Goal: Task Accomplishment & Management: Manage account settings

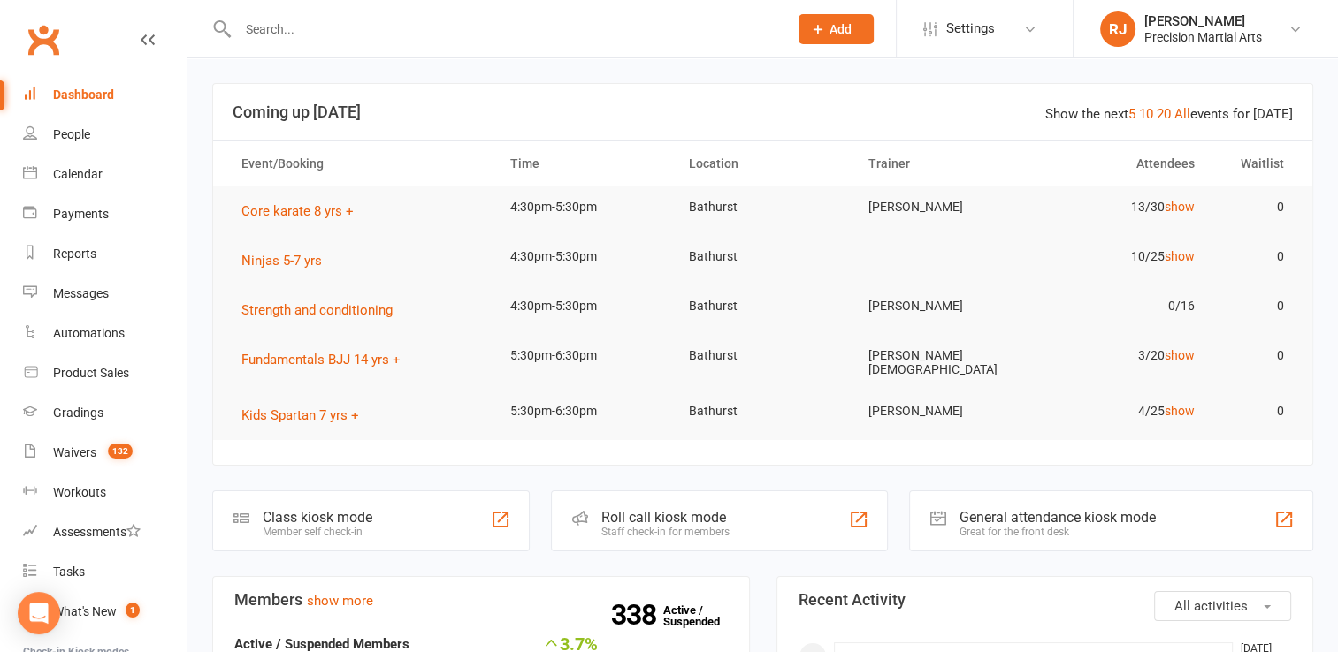
click at [471, 27] on input "text" at bounding box center [504, 29] width 543 height 25
type input "[PERSON_NAME]"
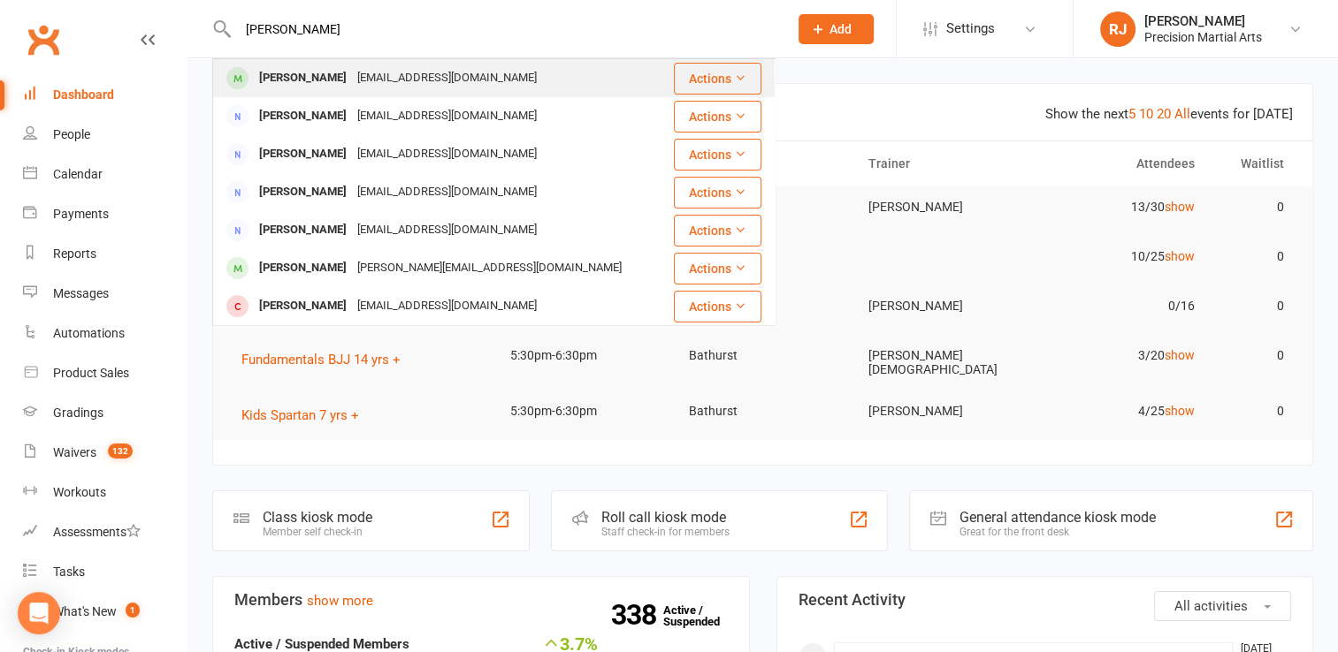
click at [403, 65] on div "[PERSON_NAME] [EMAIL_ADDRESS][DOMAIN_NAME]" at bounding box center [443, 78] width 458 height 36
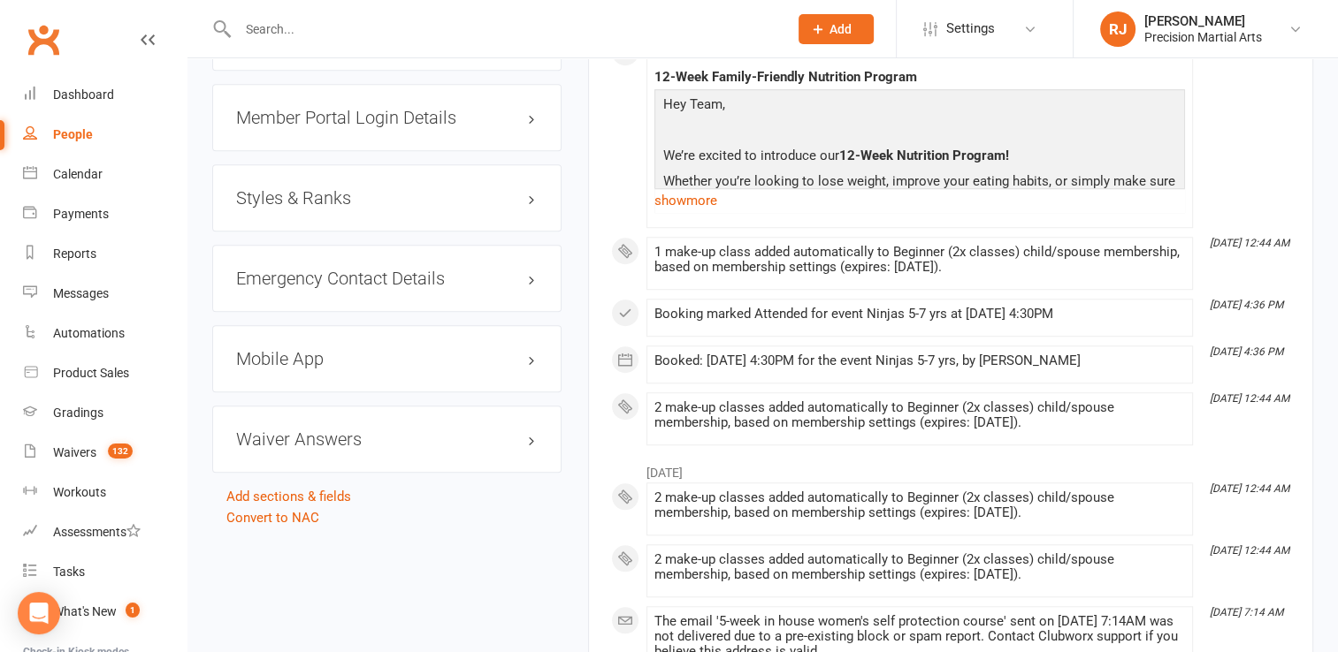
scroll to position [1308, 0]
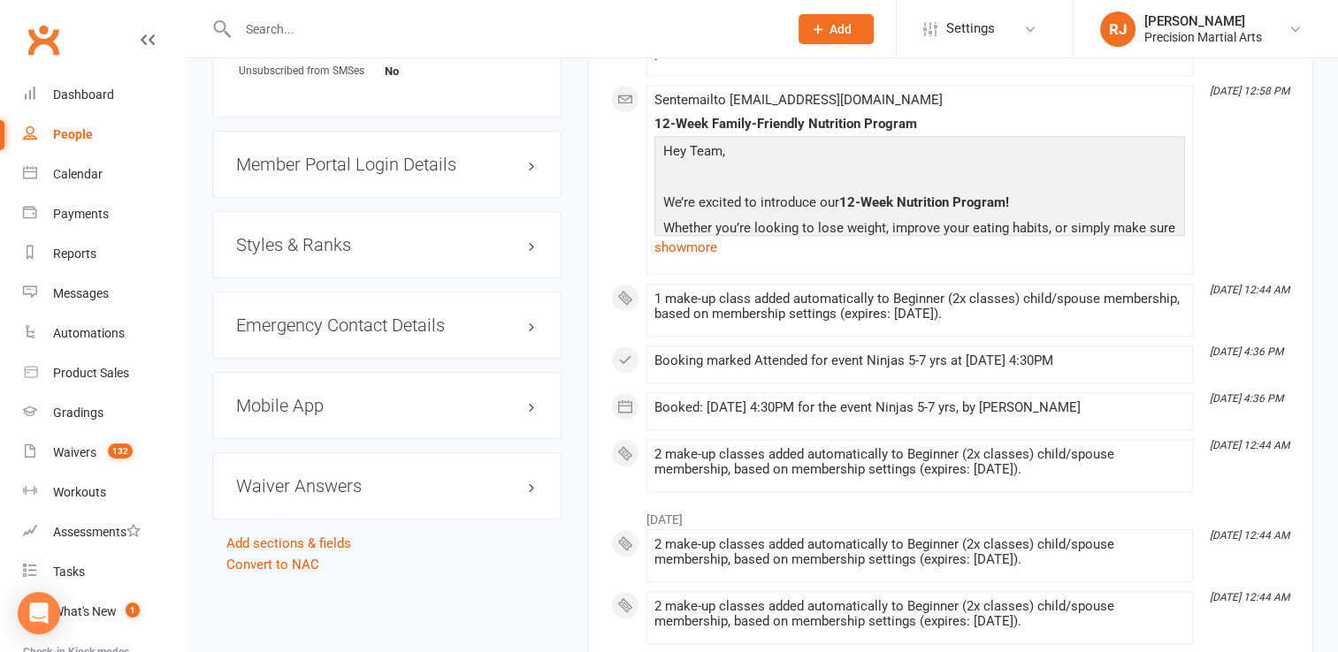
click at [334, 247] on h3 "Styles & Ranks" at bounding box center [386, 244] width 301 height 19
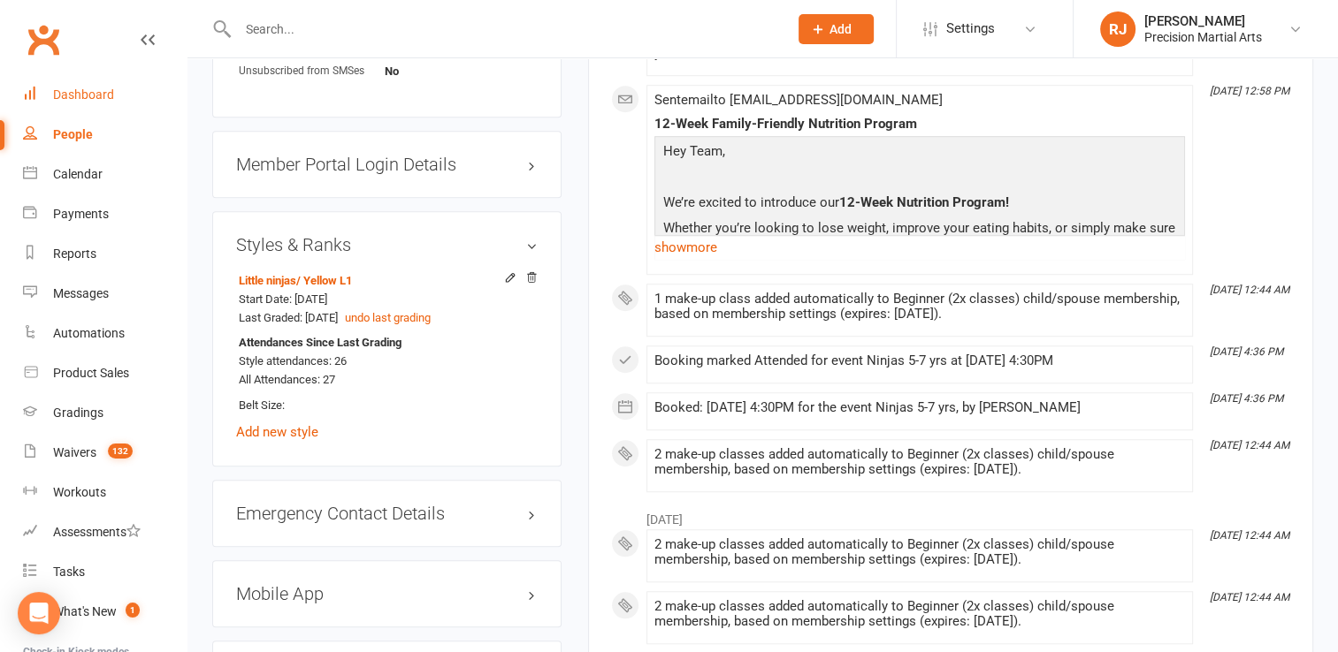
click at [88, 88] on div "Dashboard" at bounding box center [83, 95] width 61 height 14
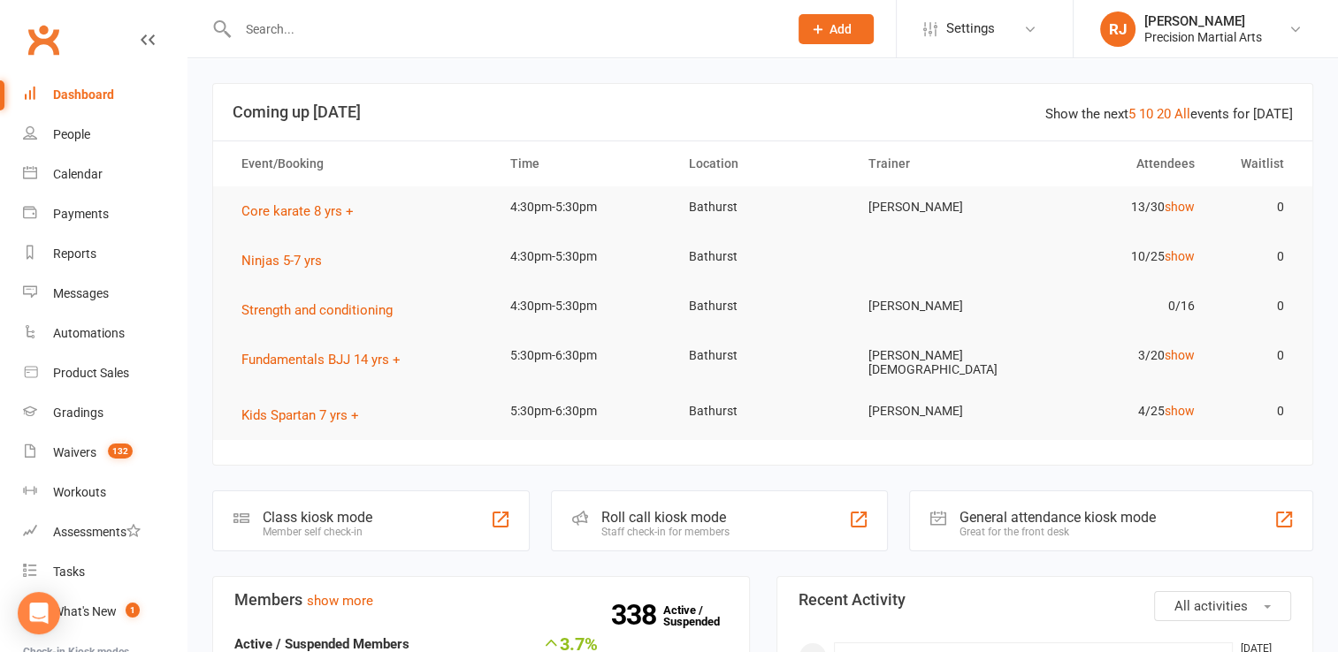
click at [423, 30] on input "text" at bounding box center [504, 29] width 543 height 25
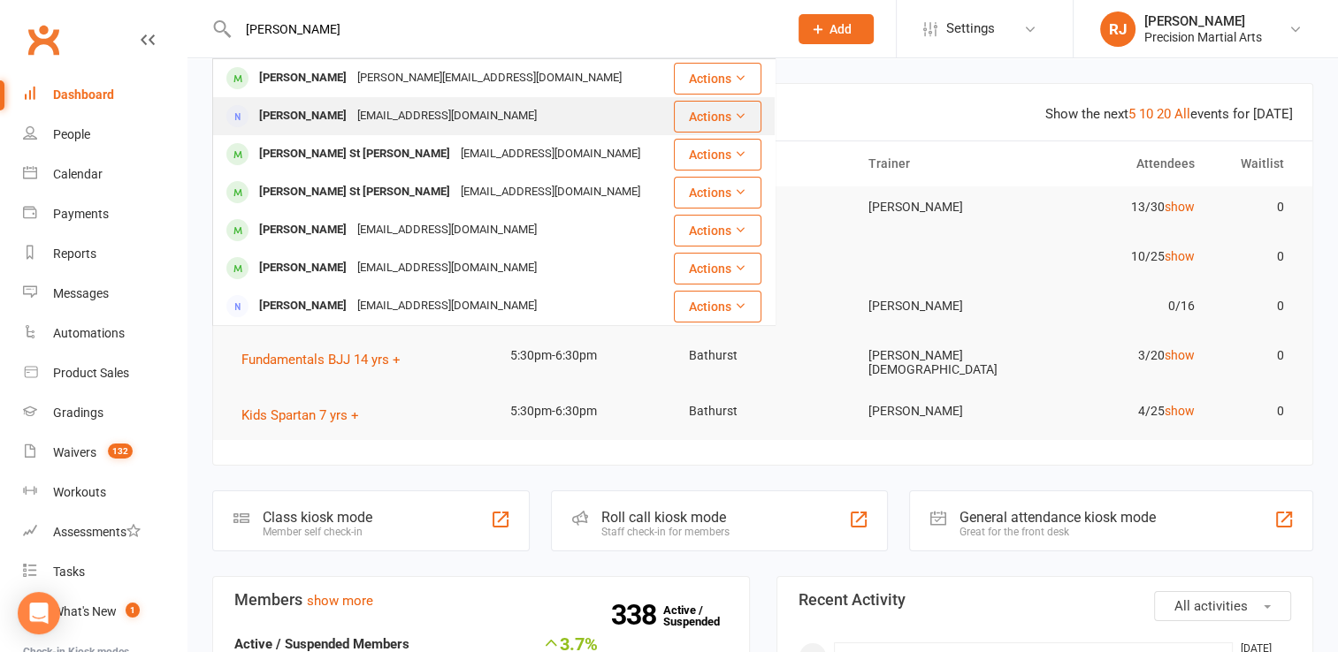
type input "[PERSON_NAME]"
click at [397, 103] on div "[PERSON_NAME] [PERSON_NAME][EMAIL_ADDRESS][DOMAIN_NAME]" at bounding box center [443, 116] width 458 height 36
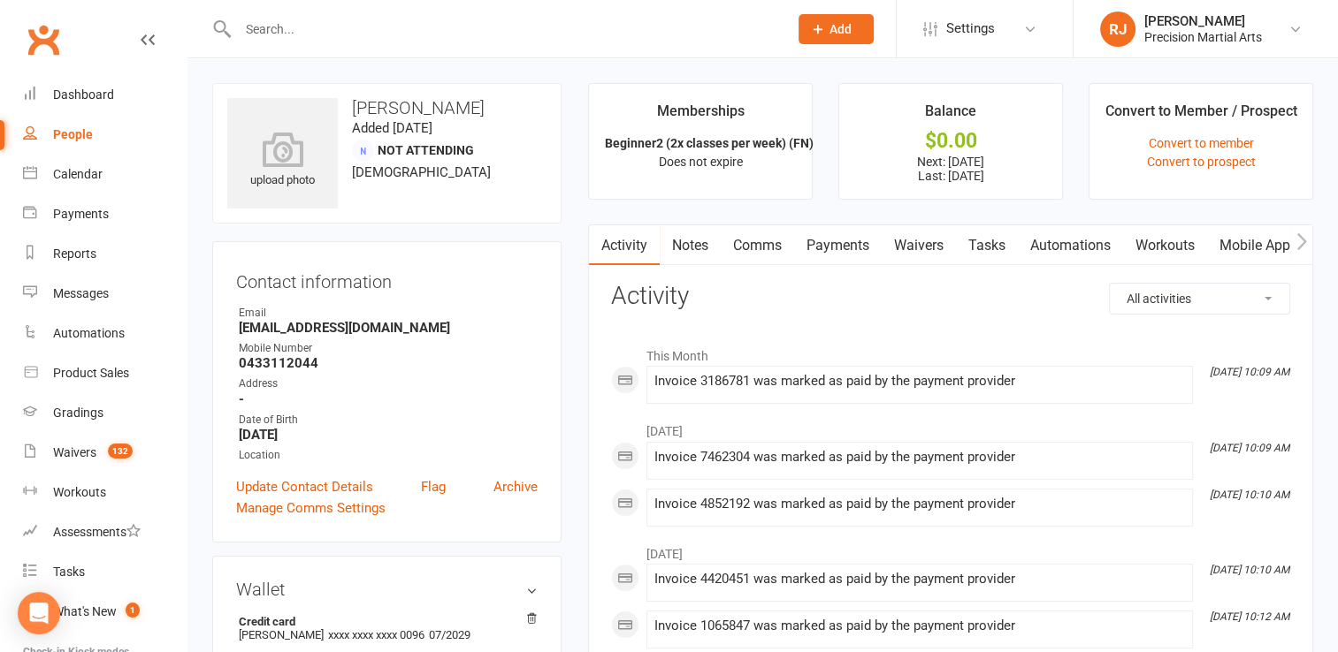
click at [841, 251] on link "Payments" at bounding box center [838, 245] width 88 height 41
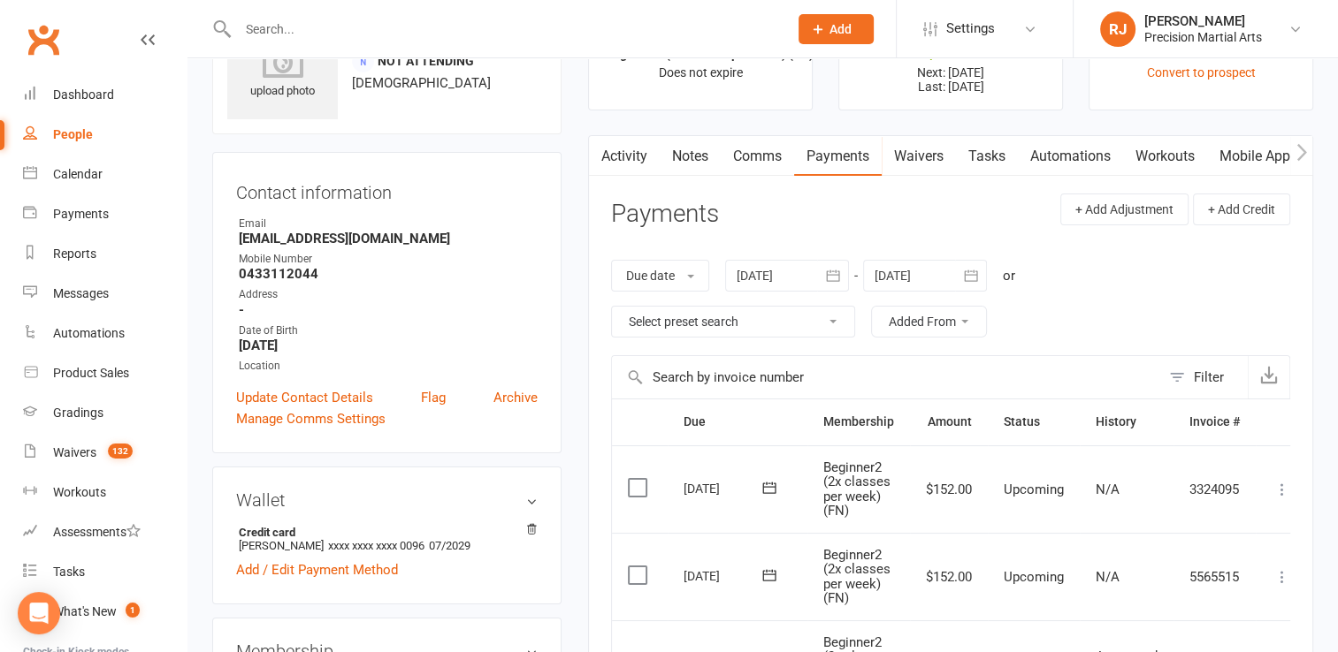
scroll to position [51, 0]
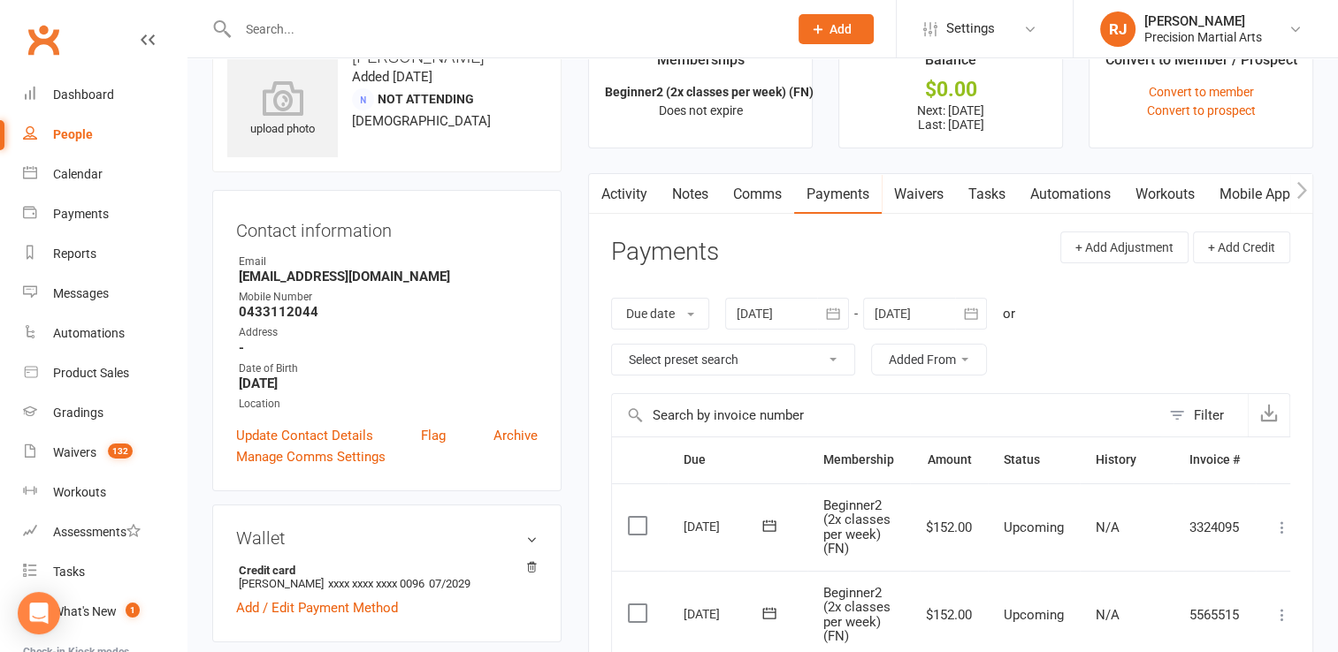
click at [755, 315] on div at bounding box center [787, 314] width 124 height 32
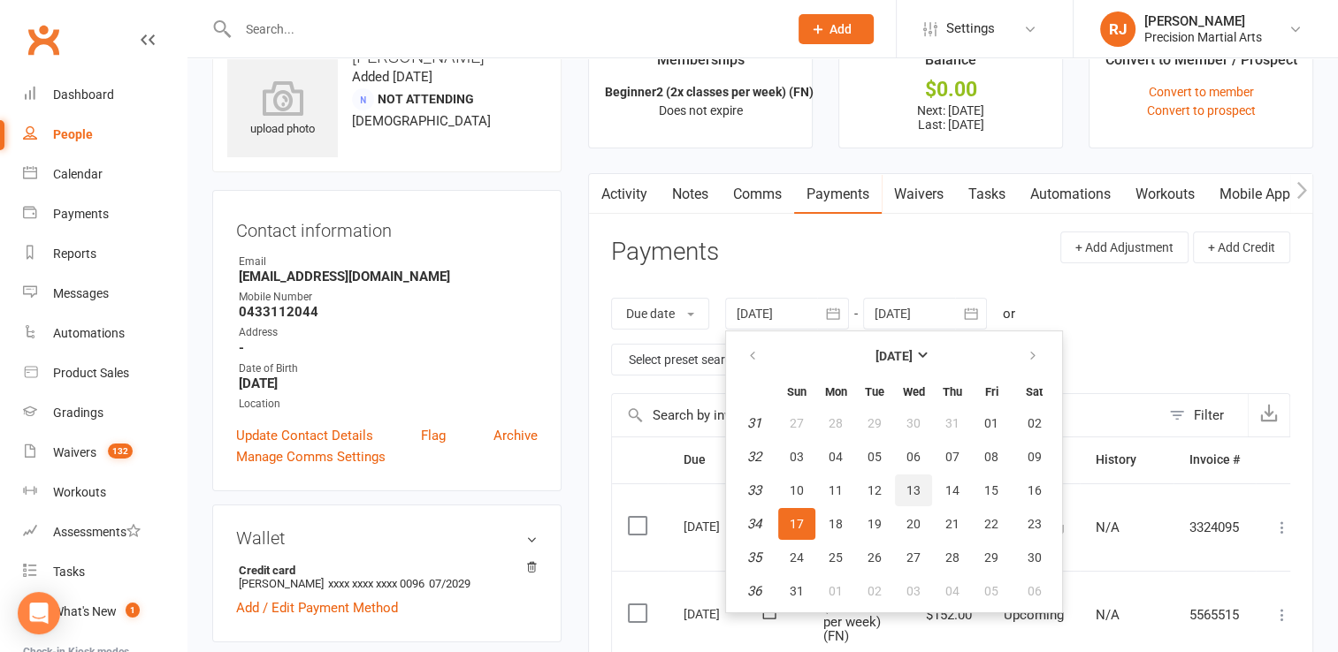
click at [912, 486] on span "13" at bounding box center [913, 491] width 14 height 14
type input "[DATE]"
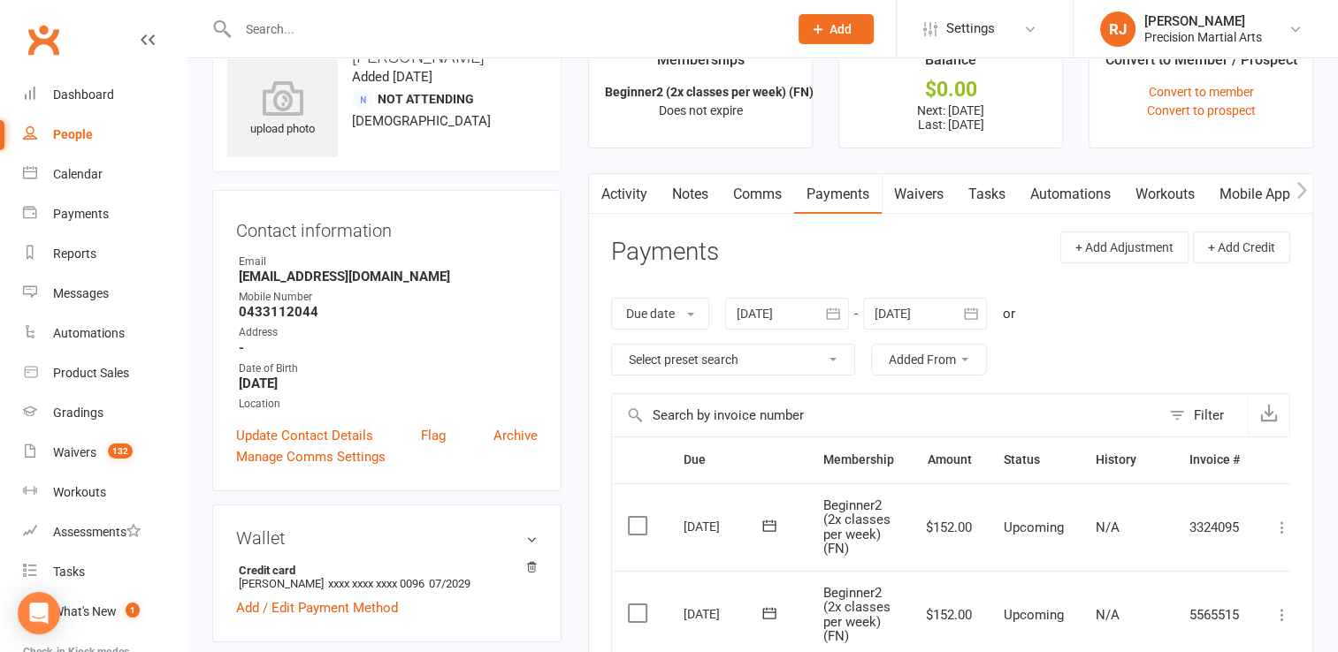
click at [947, 298] on div at bounding box center [925, 314] width 124 height 32
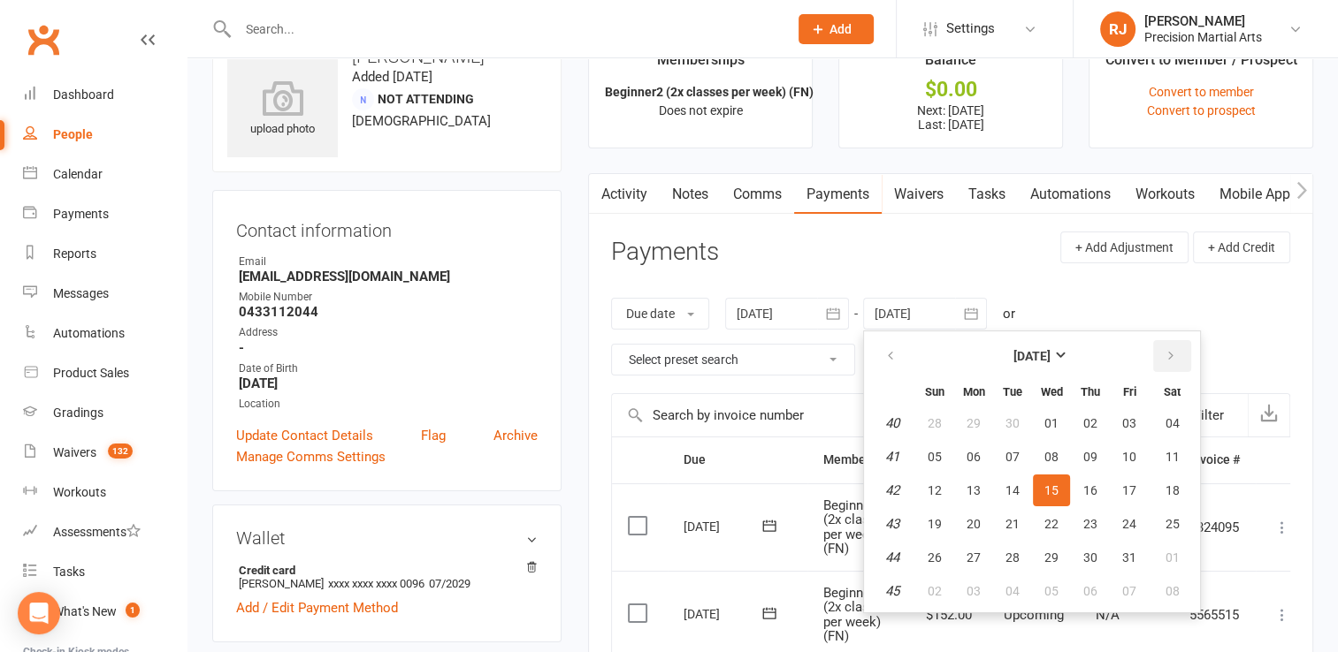
click at [1185, 352] on button "button" at bounding box center [1172, 356] width 38 height 32
click at [1181, 356] on button "button" at bounding box center [1172, 356] width 38 height 32
click at [974, 425] on span "01" at bounding box center [973, 423] width 14 height 14
type input "[DATE]"
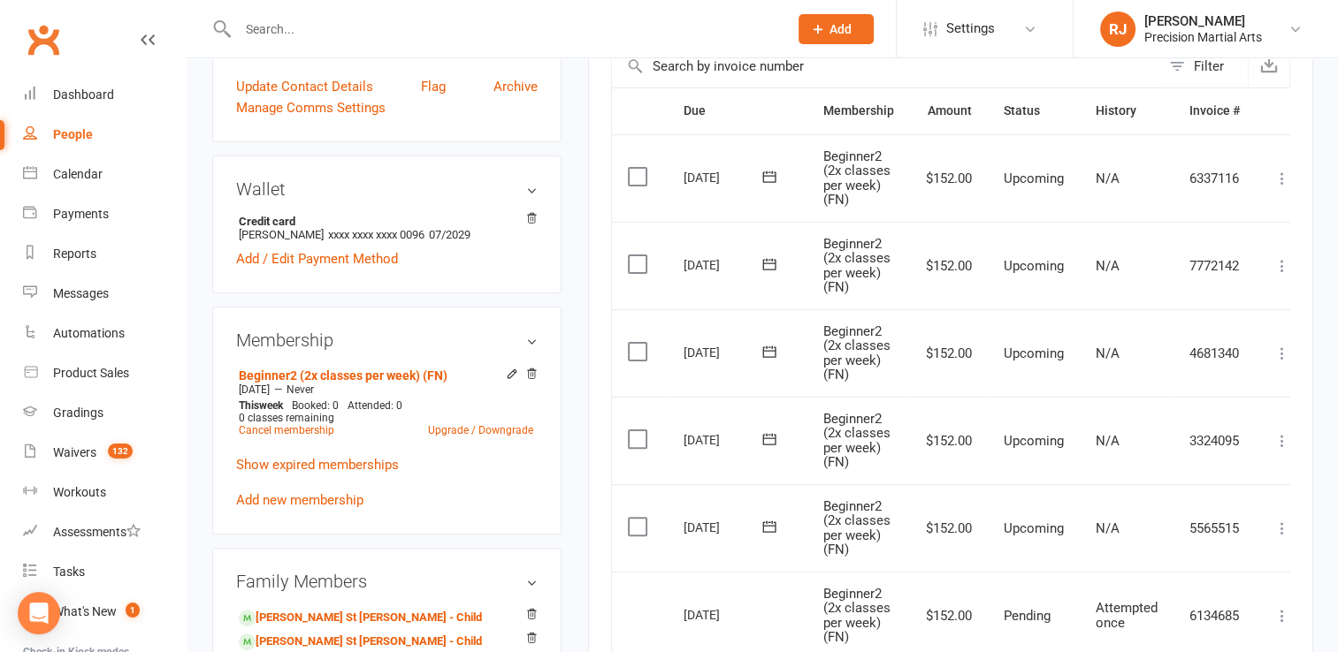
scroll to position [391, 0]
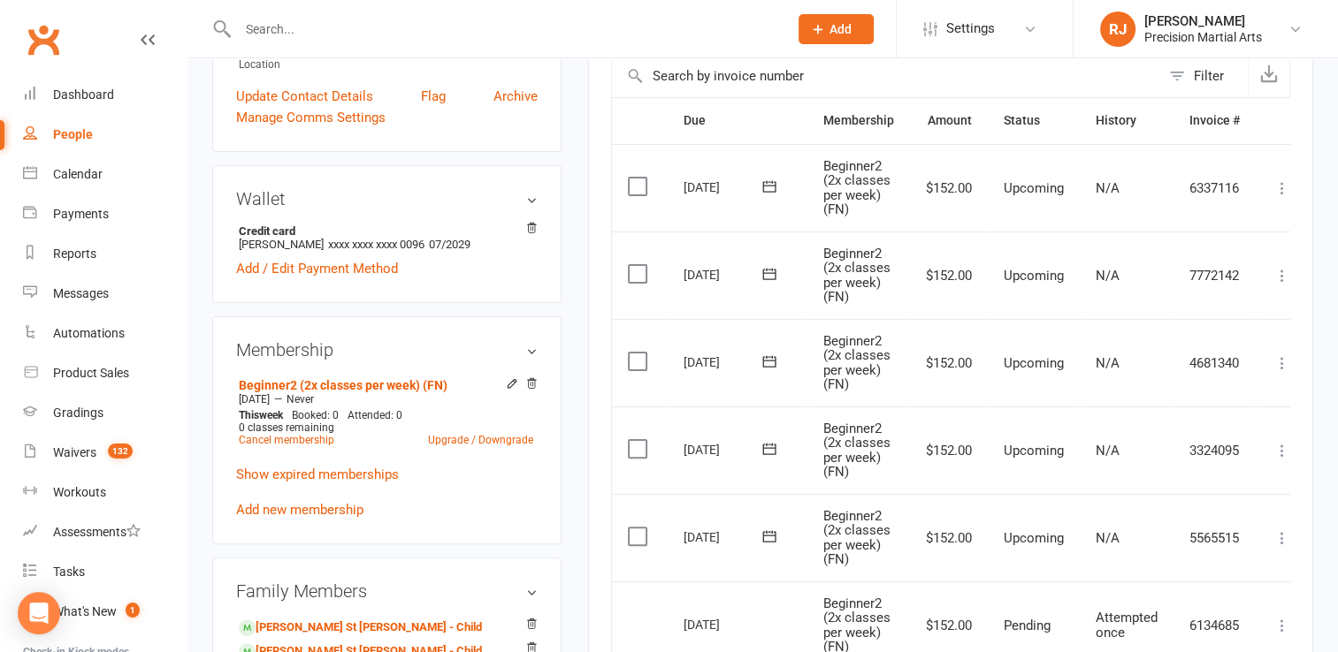
click at [640, 444] on label at bounding box center [640, 449] width 24 height 18
click at [639, 440] on input "checkbox" at bounding box center [633, 440] width 11 height 0
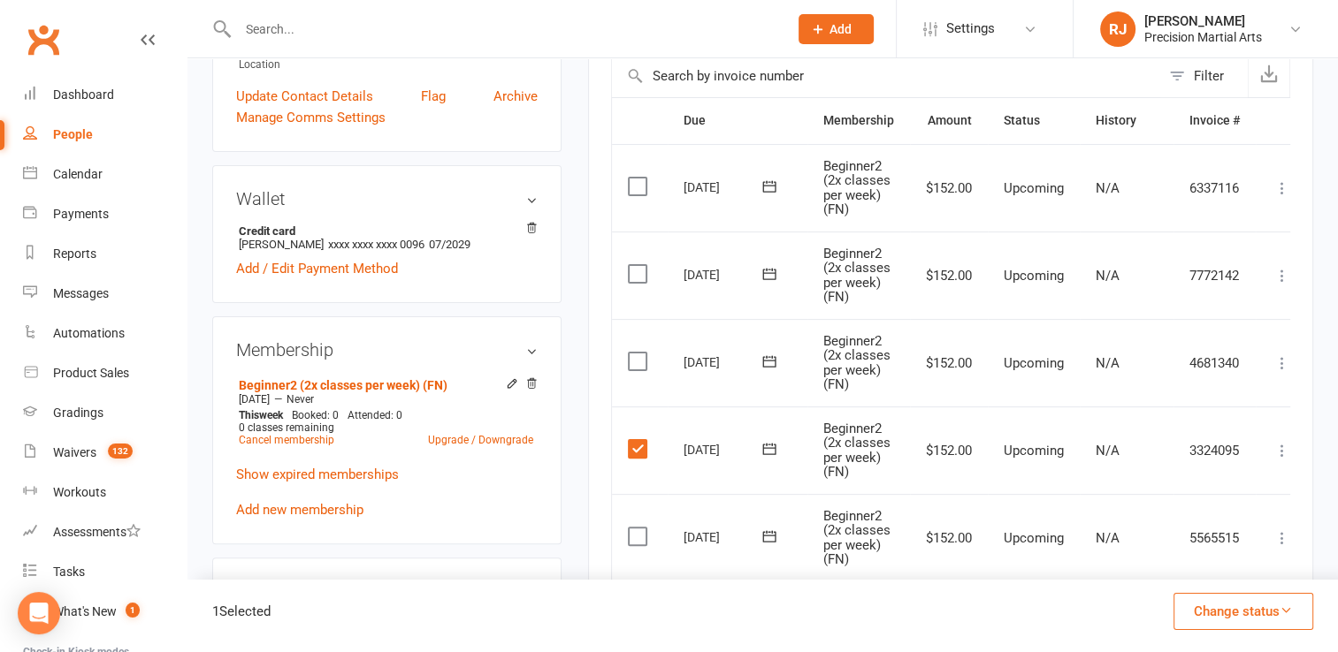
click at [640, 361] on label at bounding box center [640, 362] width 24 height 18
click at [639, 353] on input "checkbox" at bounding box center [633, 353] width 11 height 0
click at [633, 273] on label at bounding box center [640, 274] width 24 height 18
click at [633, 265] on input "checkbox" at bounding box center [633, 265] width 11 height 0
click at [640, 186] on label at bounding box center [640, 187] width 24 height 18
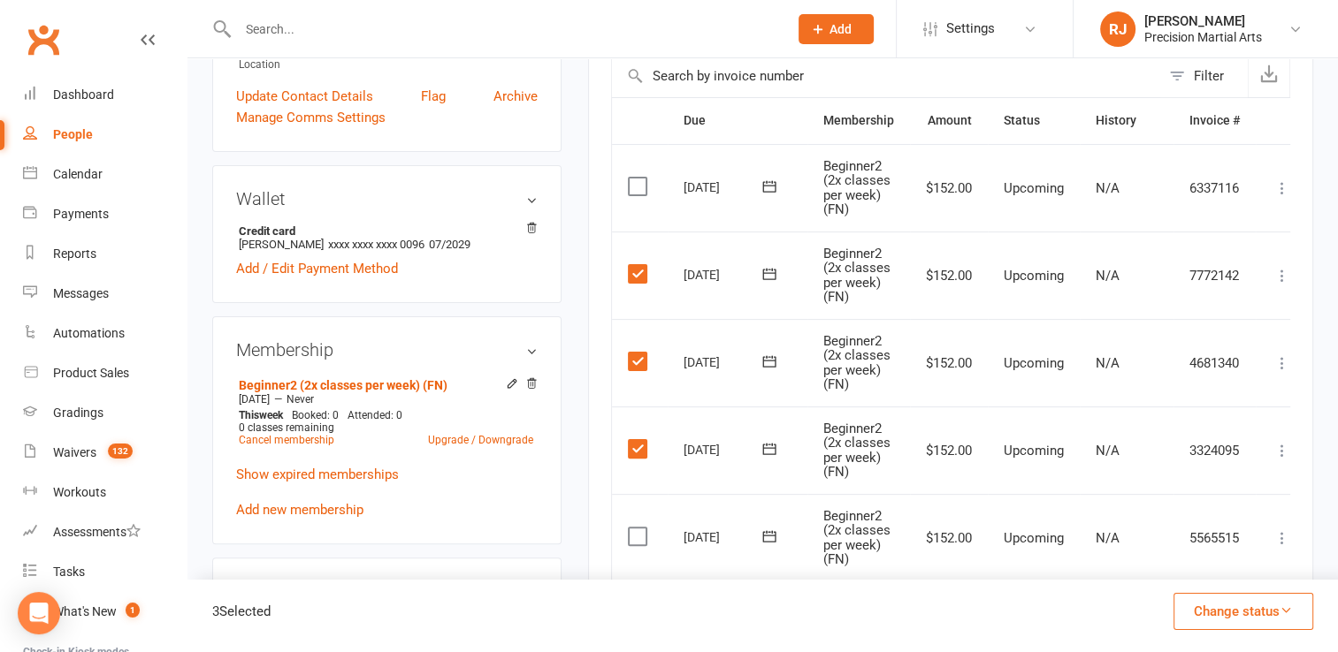
click at [639, 178] on input "checkbox" at bounding box center [633, 178] width 11 height 0
click at [1255, 621] on button "Change status" at bounding box center [1243, 611] width 140 height 37
click at [1201, 557] on link "Skipped" at bounding box center [1224, 563] width 175 height 35
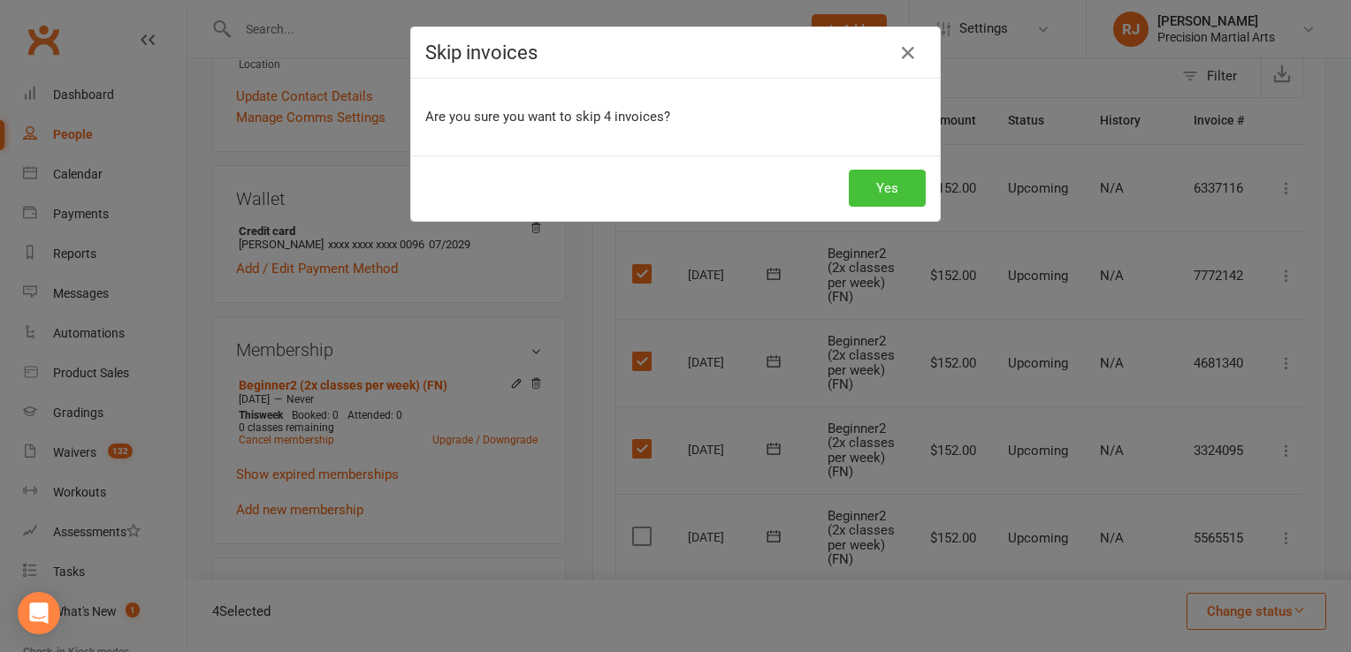
click at [904, 175] on button "Yes" at bounding box center [887, 188] width 77 height 37
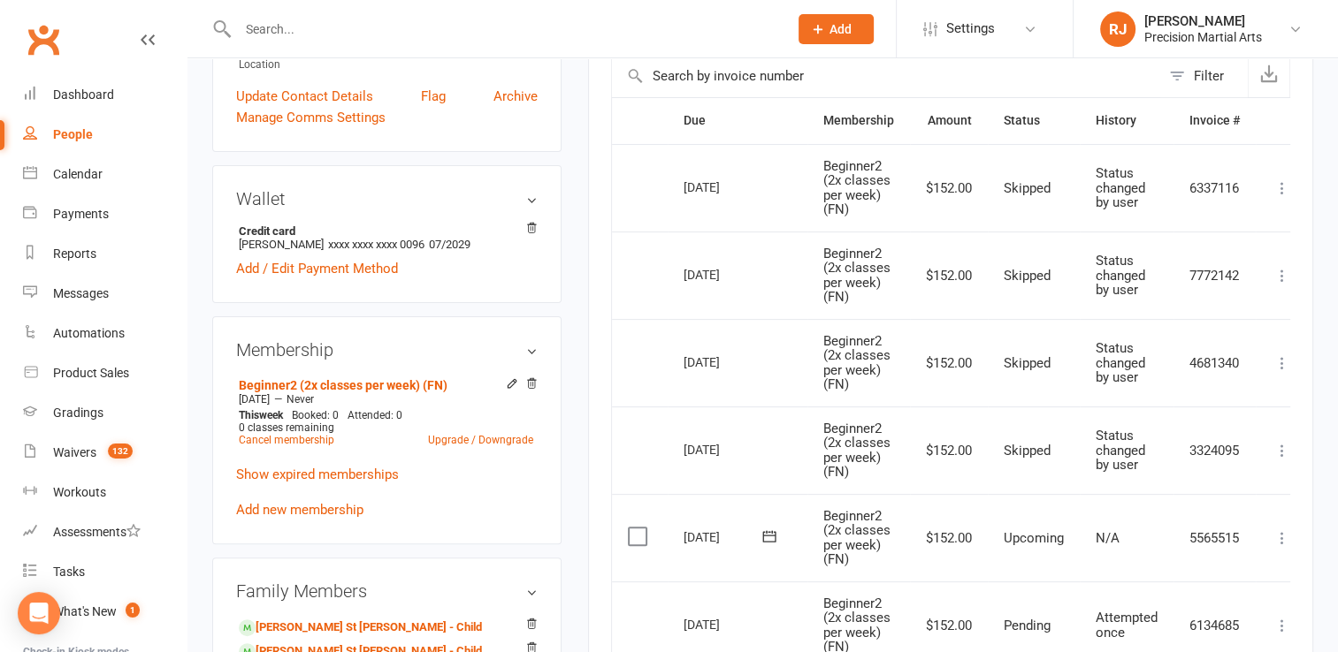
drag, startPoint x: 753, startPoint y: 447, endPoint x: 682, endPoint y: 189, distance: 267.7
click at [682, 189] on table "Due Contact Membership Amount Status History Invoice # Select this [DATE] [PERS…" at bounding box center [960, 497] width 698 height 800
drag, startPoint x: 682, startPoint y: 189, endPoint x: 757, endPoint y: 458, distance: 278.8
click at [757, 458] on table "Due Contact Membership Amount Status History Invoice # Select this [DATE] [PERS…" at bounding box center [960, 497] width 698 height 800
copy table "[DATE] [PERSON_NAME] Beginner2 (2x classes per week) (FN) $152.00 Skipped Statu…"
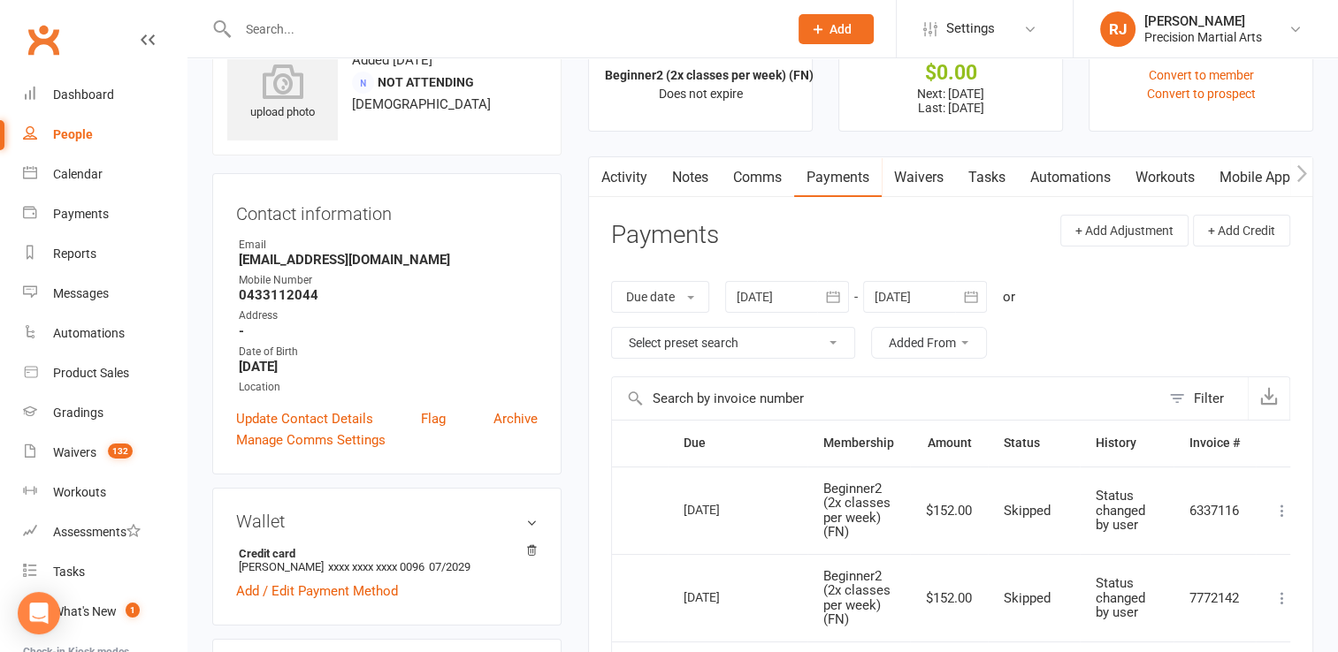
scroll to position [0, 0]
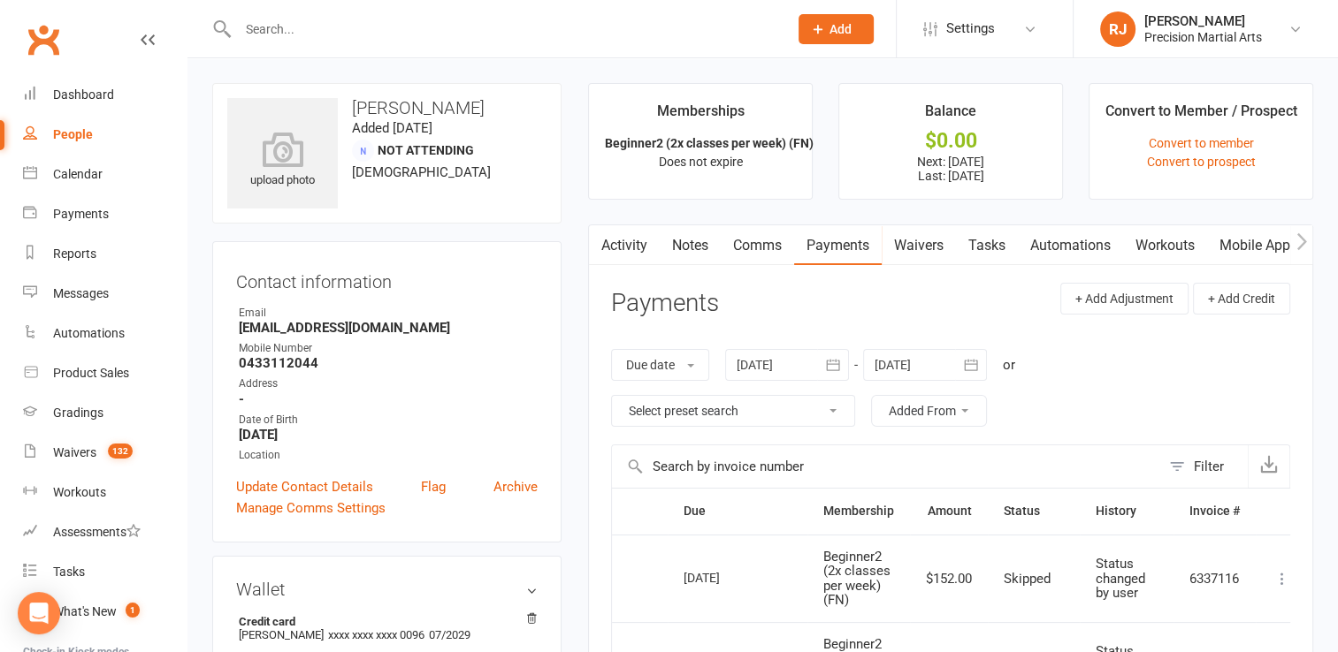
click at [679, 253] on link "Notes" at bounding box center [689, 245] width 61 height 41
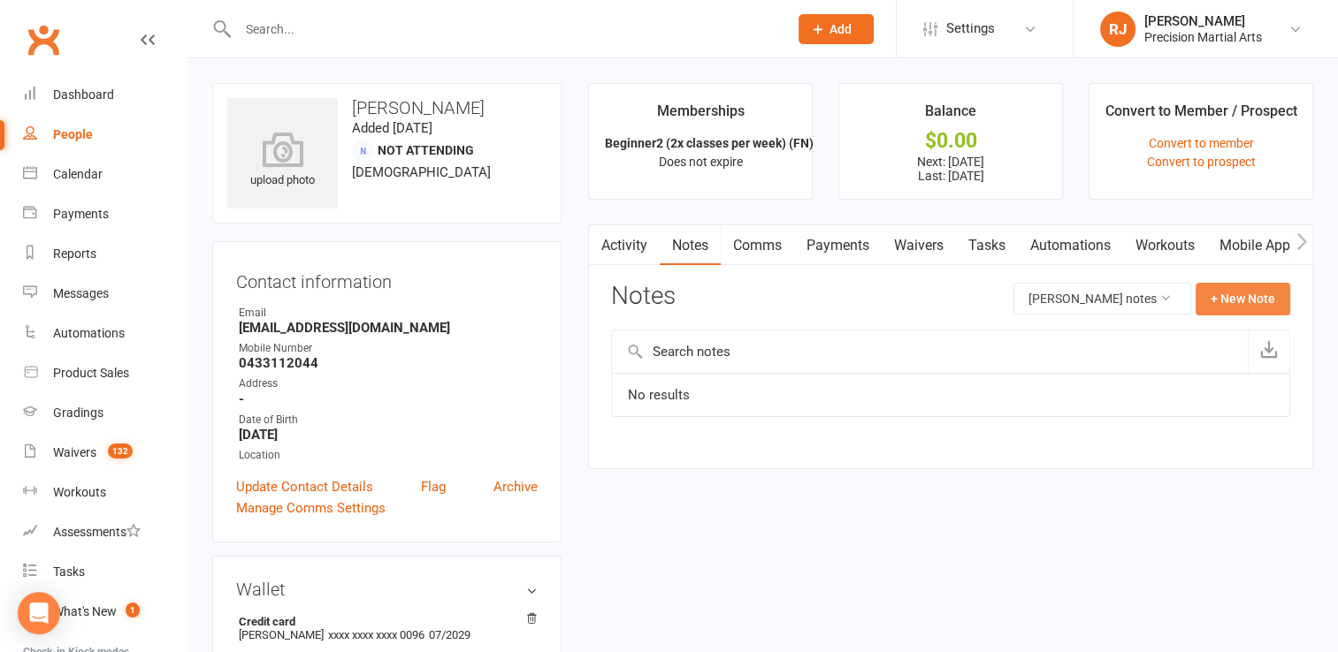
click at [1236, 295] on button "+ New Note" at bounding box center [1242, 299] width 95 height 32
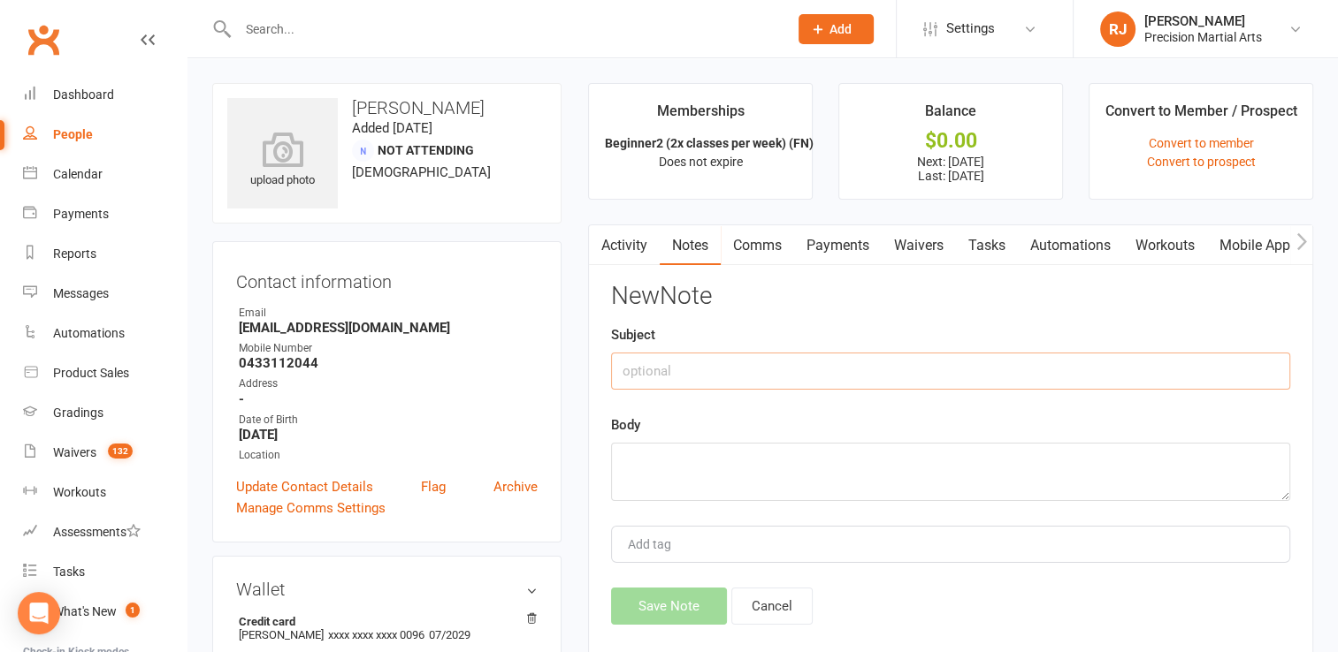
click at [675, 380] on input "text" at bounding box center [950, 371] width 679 height 37
type input "Hold"
click at [627, 478] on textarea at bounding box center [950, 472] width 679 height 58
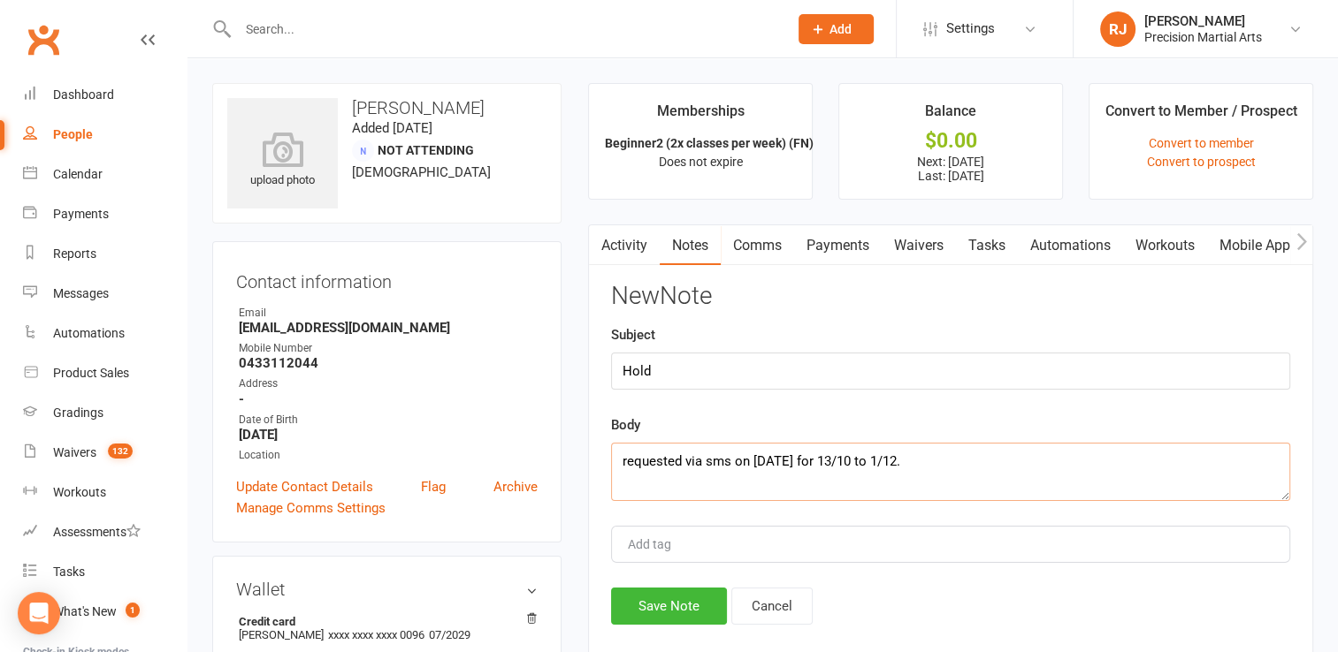
paste textarea "[DATE] Beginner2 (2x classes per week) (FN) $152.00 Skipped Status changed by u…"
click at [682, 465] on textarea "requested via sms on [DATE] for 13/10 to 1/12. [DATE] Beginner2 (2x classes per…" at bounding box center [950, 472] width 679 height 58
click at [679, 450] on textarea "requested via sms on [DATE] for 13/10 to 1/12. [DATE] Beginner2 (2x classes per…" at bounding box center [950, 472] width 679 height 58
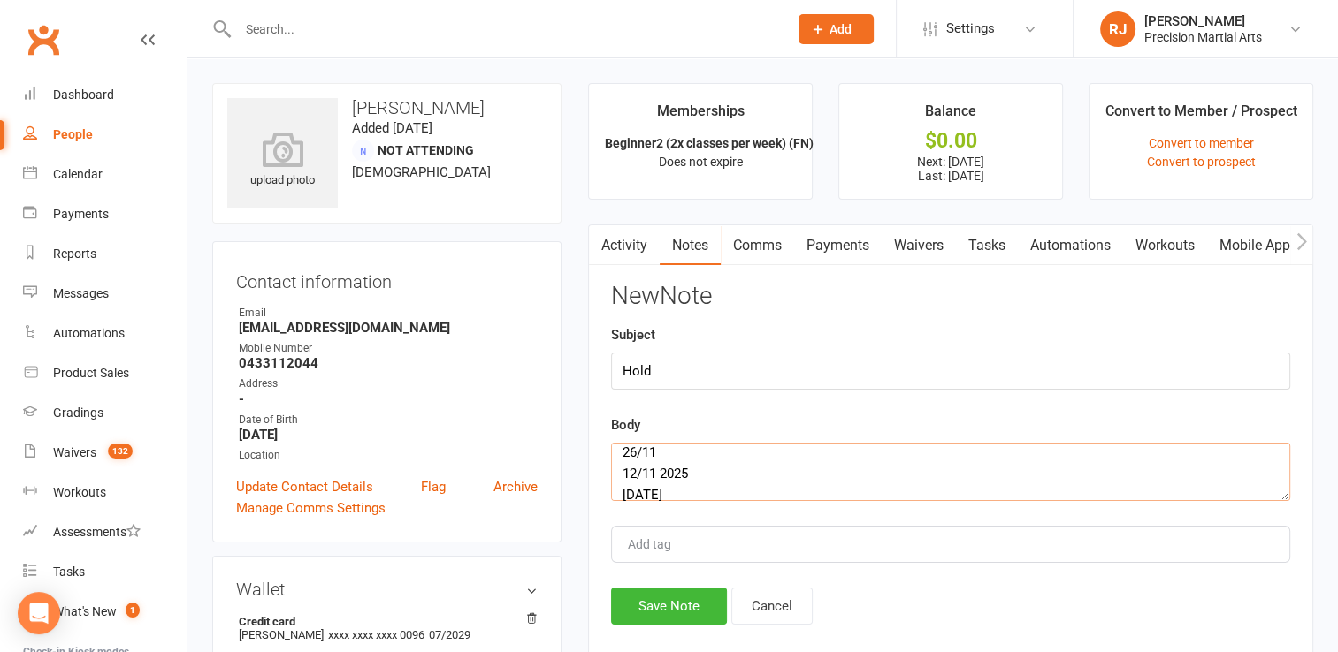
scroll to position [32, 0]
drag, startPoint x: 697, startPoint y: 463, endPoint x: 659, endPoint y: 469, distance: 37.5
click at [659, 469] on textarea "requested via sms on [DATE] for 13/10 to 1/12. 26/11 12/11 2025 29/10 [DATE]" at bounding box center [950, 472] width 679 height 58
click at [662, 493] on textarea "requested via sms on [DATE] for 13/10 to 1/12. 26/11 12/11 29/10 [DATE]" at bounding box center [950, 472] width 679 height 58
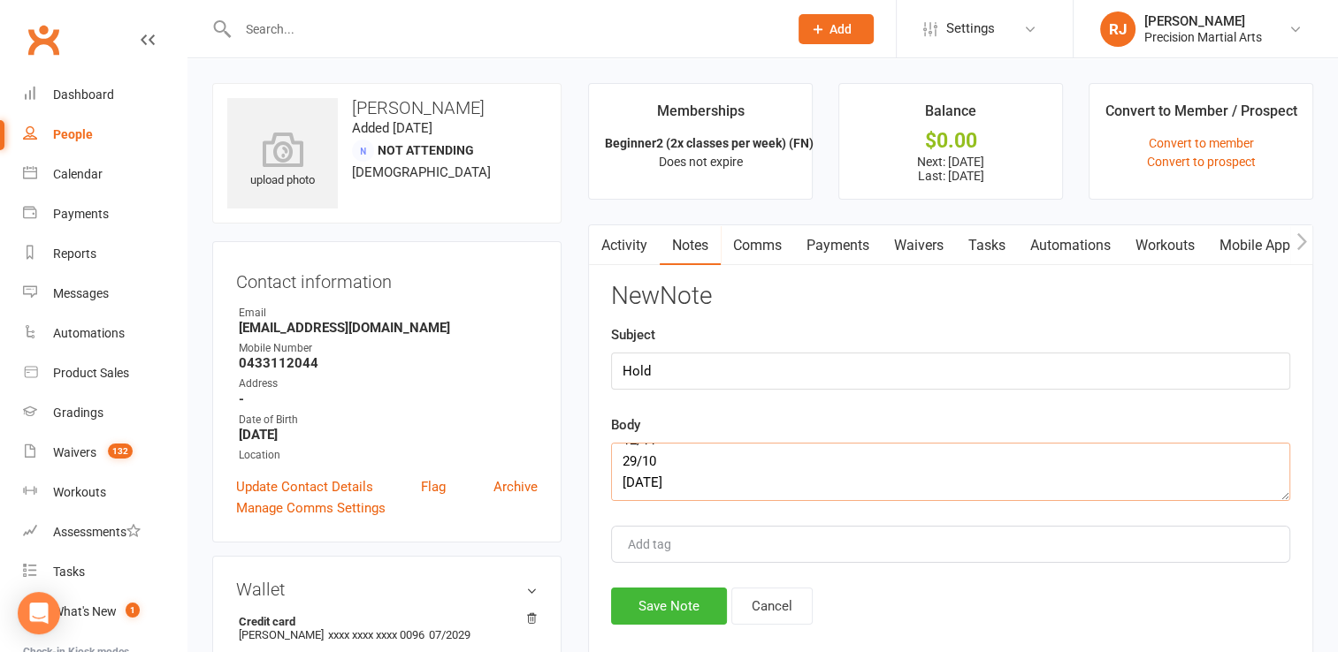
drag, startPoint x: 663, startPoint y: 487, endPoint x: 647, endPoint y: 492, distance: 16.8
click at [628, 490] on textarea "requested via sms on [DATE] for 13/10 to 1/12. 26/11 12/11 29/10 [DATE]" at bounding box center [950, 472] width 679 height 58
drag, startPoint x: 704, startPoint y: 477, endPoint x: 636, endPoint y: 487, distance: 68.8
click at [636, 487] on textarea "requested via sms on [DATE] for 13/10 to 1/12. 26/11 12/11 29/10 [DATE]" at bounding box center [950, 472] width 679 height 58
drag, startPoint x: 660, startPoint y: 486, endPoint x: 622, endPoint y: 476, distance: 39.2
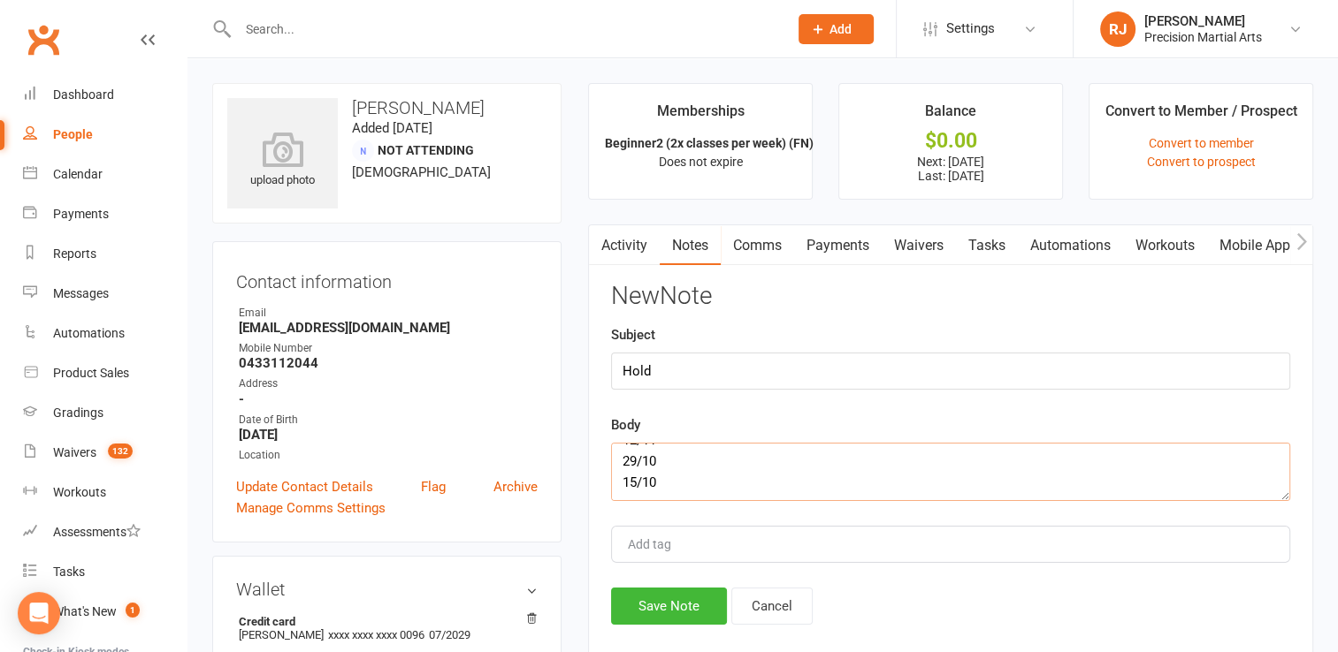
click at [622, 476] on textarea "requested via sms on [DATE] for 13/10 to 1/12. 26/11 12/11 29/10 15/10" at bounding box center [950, 472] width 679 height 58
click at [658, 469] on textarea "requested via sms on [DATE] for 13/10 to 1/12. 26/11 12/11 15/1029/10" at bounding box center [950, 472] width 679 height 58
drag, startPoint x: 704, startPoint y: 461, endPoint x: 616, endPoint y: 461, distance: 87.5
click at [616, 461] on textarea "requested via sms on [DATE] for 13/10 to 1/12. 26/11 12/11 15/10, 29/10" at bounding box center [950, 472] width 679 height 58
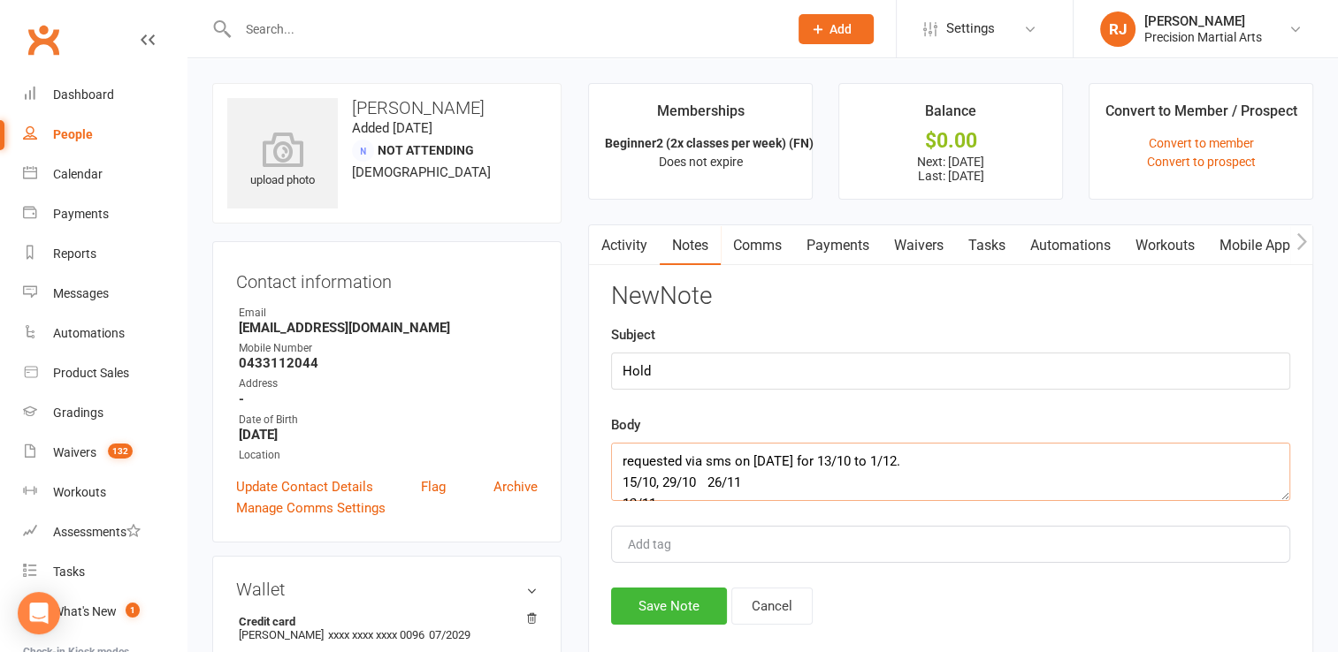
click at [698, 479] on textarea "requested via sms on [DATE] for 13/10 to 1/12. 15/10, 29/10 26/11 12/11" at bounding box center [950, 472] width 679 height 58
drag, startPoint x: 671, startPoint y: 495, endPoint x: 616, endPoint y: 463, distance: 63.4
click at [616, 463] on textarea "requested via sms on [DATE] for 13/10 to 1/12. 15/10, 29/10, 26/11 12/11" at bounding box center [950, 472] width 679 height 58
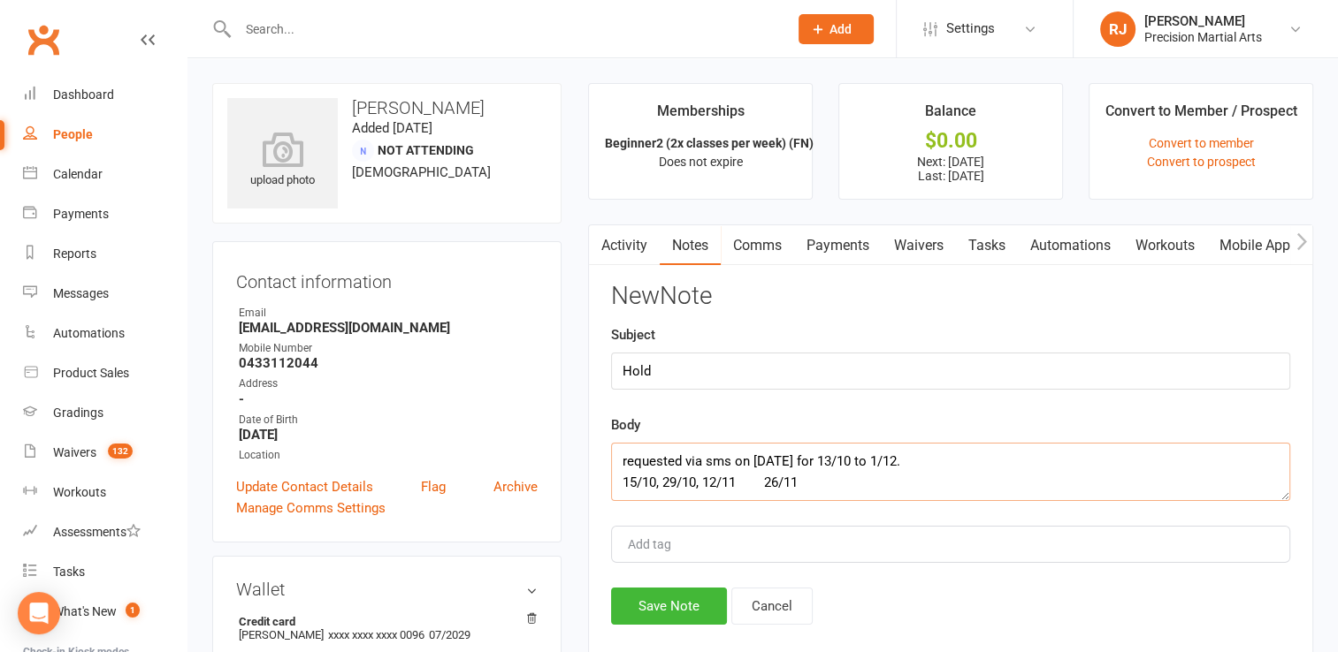
click at [736, 479] on textarea "requested via sms on [DATE] for 13/10 to 1/12. 15/10, 29/10, 12/11 26/11" at bounding box center [950, 472] width 679 height 58
click at [756, 482] on textarea "requested via sms on [DATE] for 13/10 to 1/12. 15/10, 29/10, 12/11, 26/11" at bounding box center [950, 472] width 679 height 58
click at [622, 482] on textarea "requested via sms on [DATE] for 13/10 to 1/12. 15/10, 29/10, 12/11, 26/11" at bounding box center [950, 472] width 679 height 58
type textarea "requested via sms on [DATE] for 13/10 to 1/12. payments skipped 15/10, 29/10, 1…"
click at [659, 616] on button "Save Note" at bounding box center [669, 606] width 116 height 37
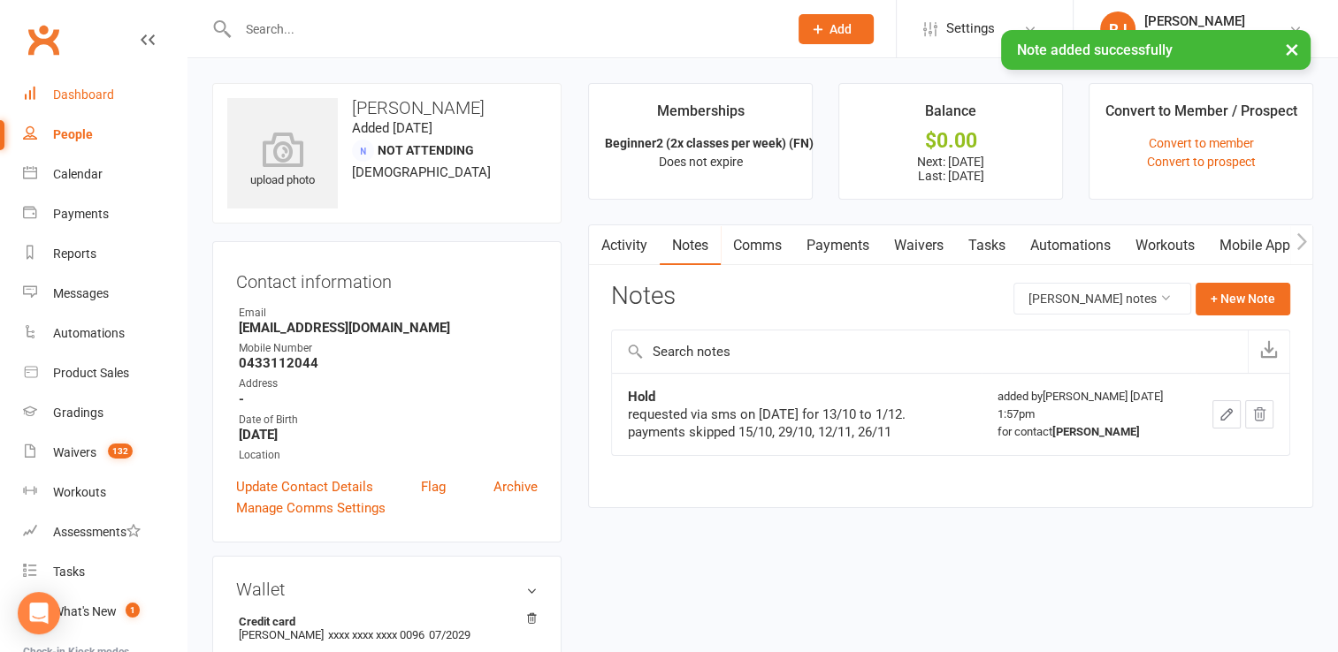
click at [92, 101] on div "Dashboard" at bounding box center [83, 95] width 61 height 14
